Goal: Navigation & Orientation: Find specific page/section

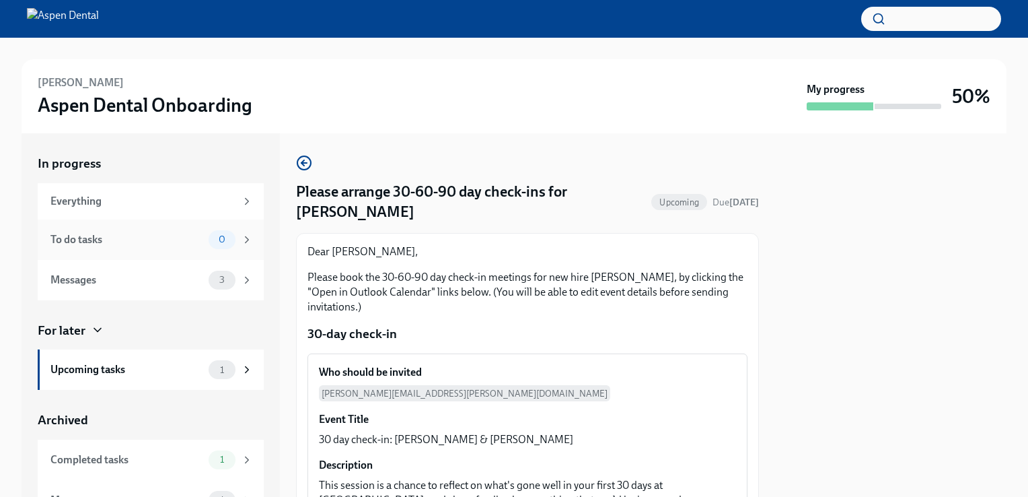
click at [226, 236] on div "0" at bounding box center [231, 239] width 44 height 19
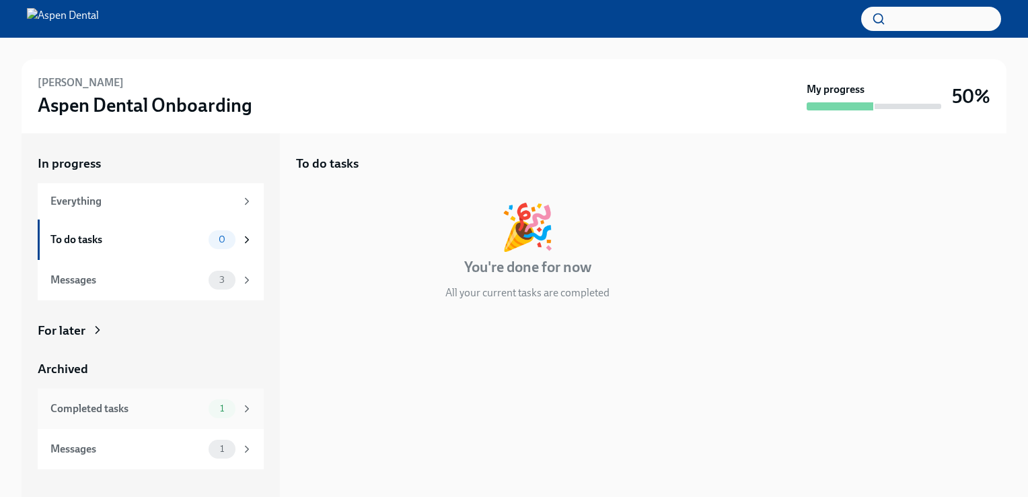
click at [249, 411] on icon at bounding box center [247, 408] width 12 height 12
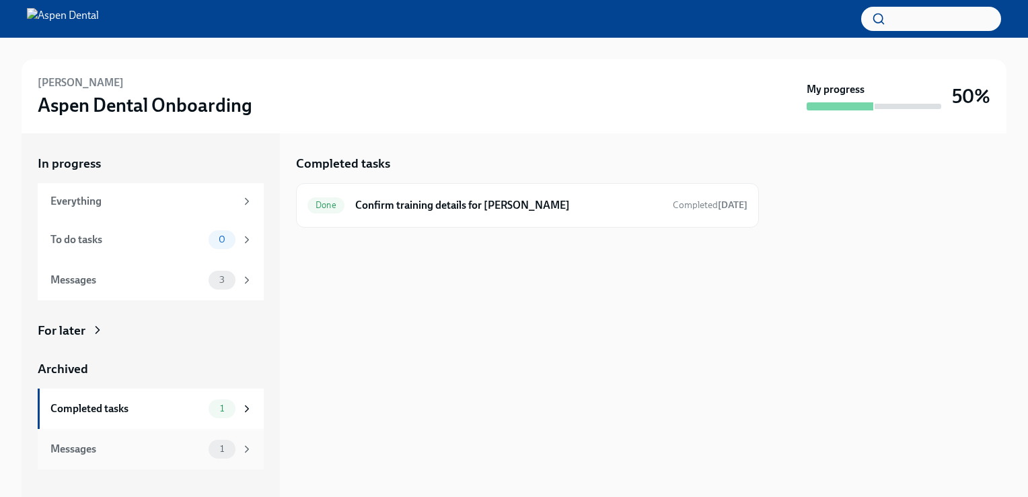
click at [95, 446] on div "Messages" at bounding box center [126, 448] width 153 height 15
